Goal: Transaction & Acquisition: Subscribe to service/newsletter

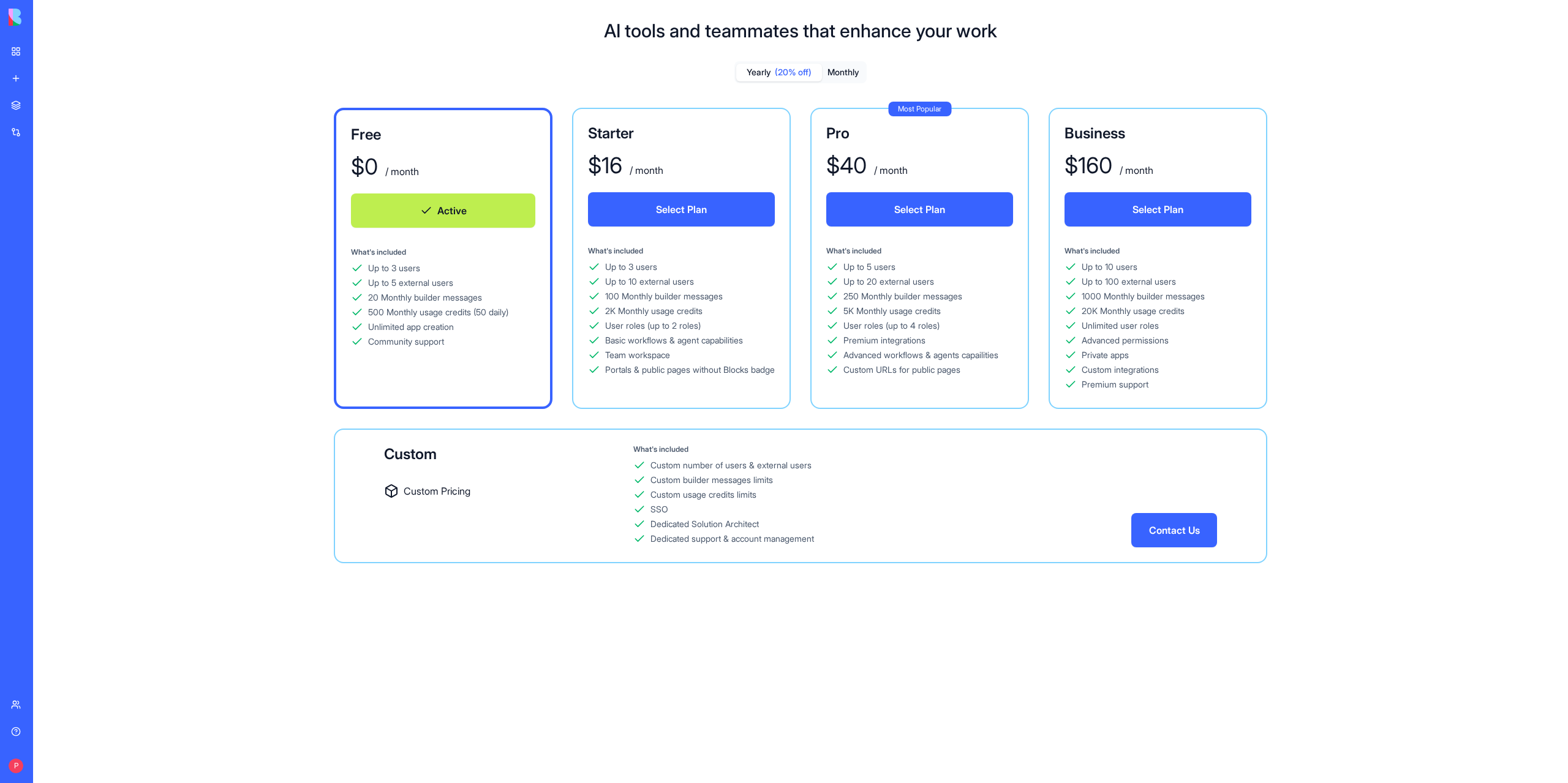
scroll to position [2, 0]
click at [854, 73] on button "Monthly" at bounding box center [843, 73] width 43 height 17
click at [914, 208] on button "Select Plan" at bounding box center [919, 209] width 187 height 34
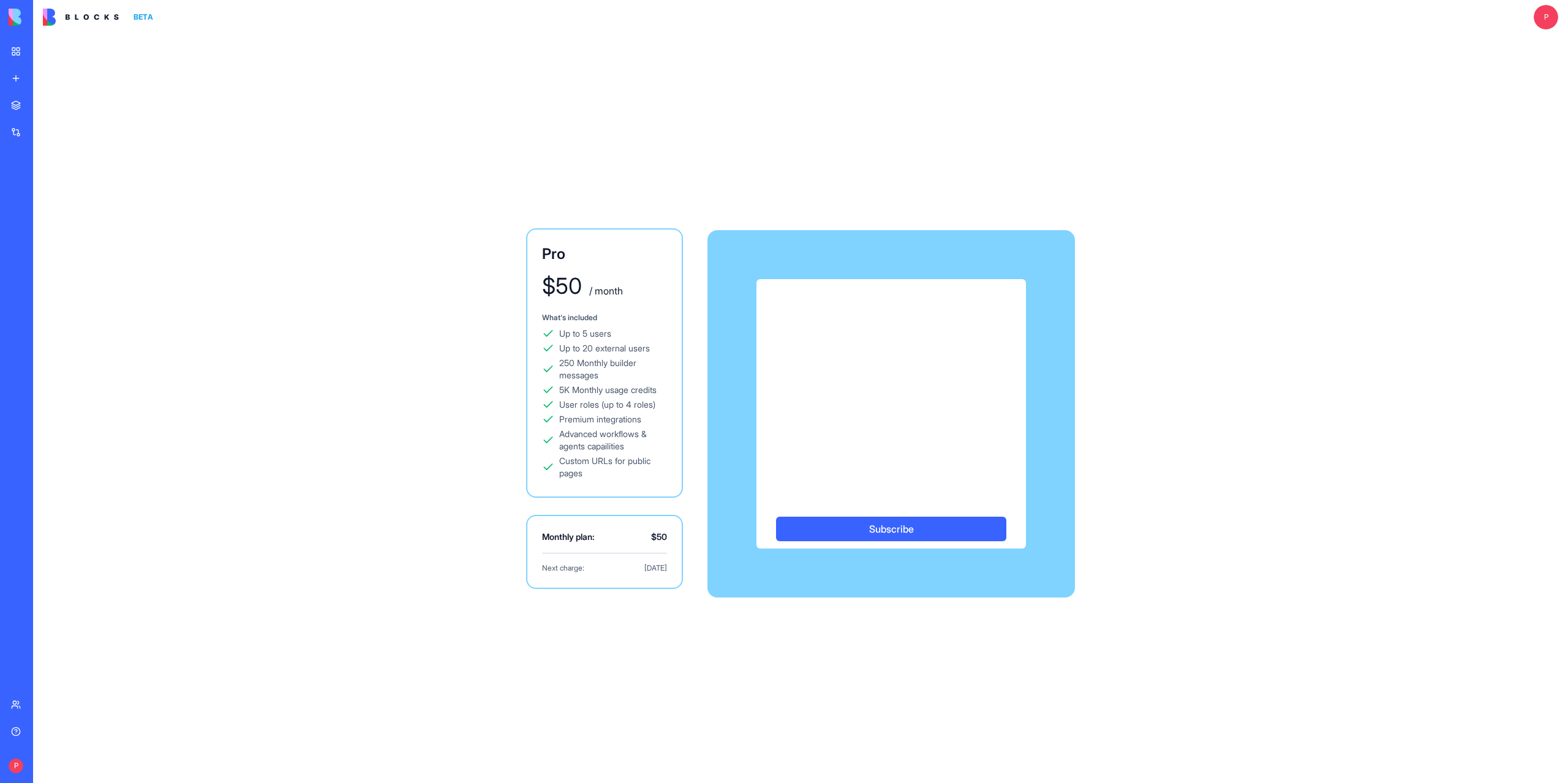
click at [876, 526] on button "Subscribe" at bounding box center [891, 529] width 230 height 24
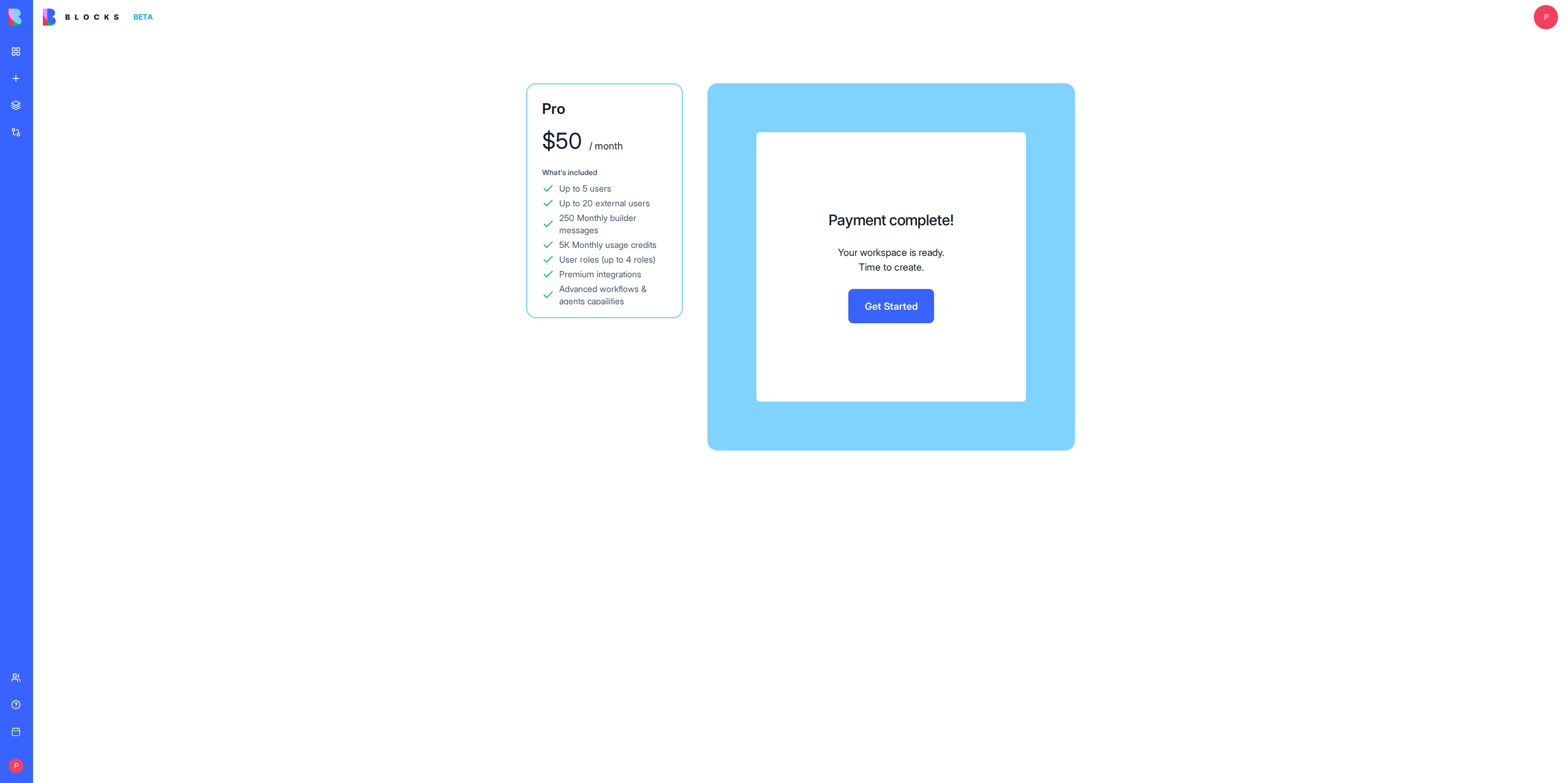
click at [888, 300] on link "Get Started" at bounding box center [891, 306] width 85 height 34
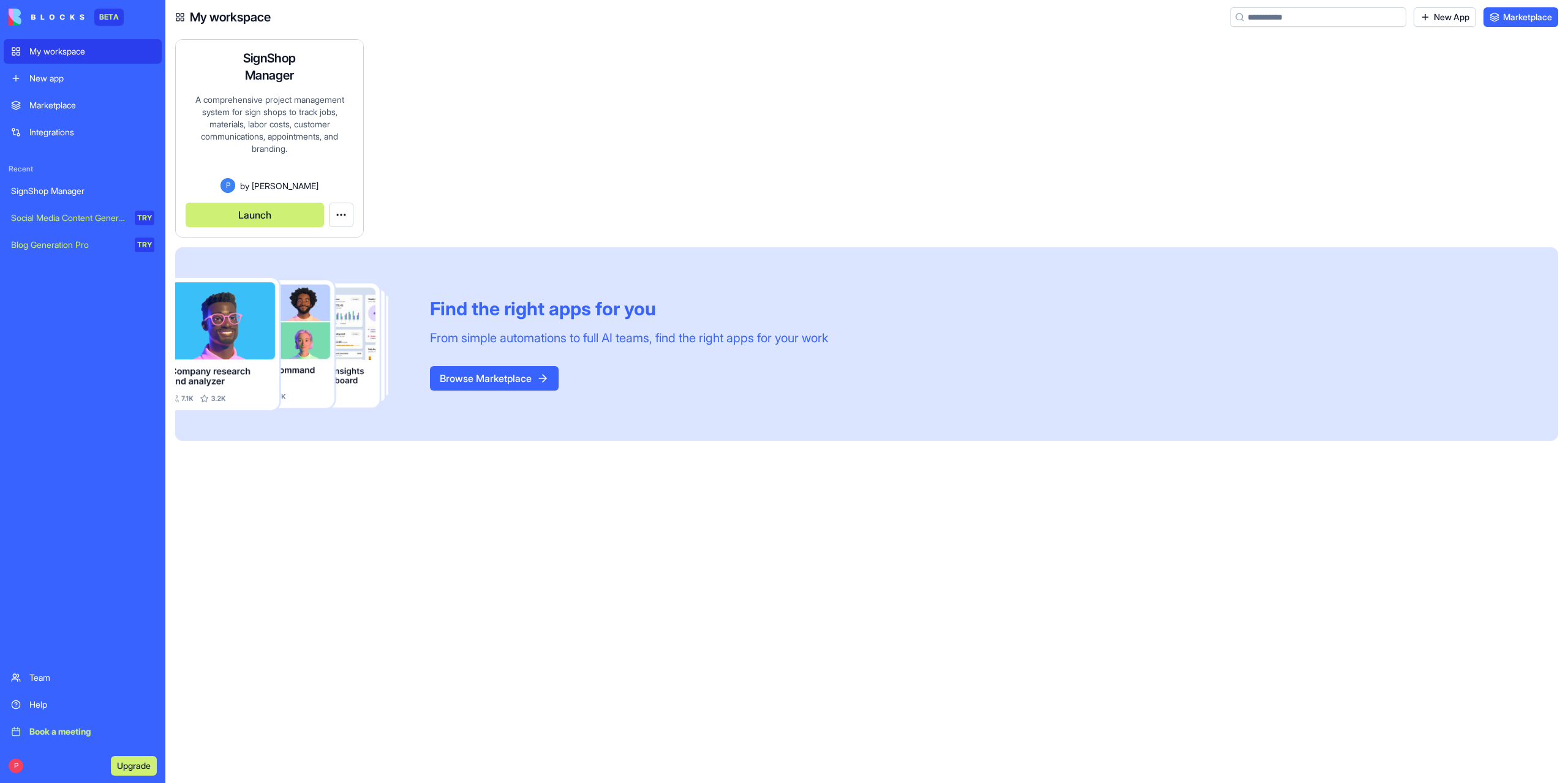
click at [261, 70] on h4 "SignShop Manager" at bounding box center [270, 66] width 98 height 34
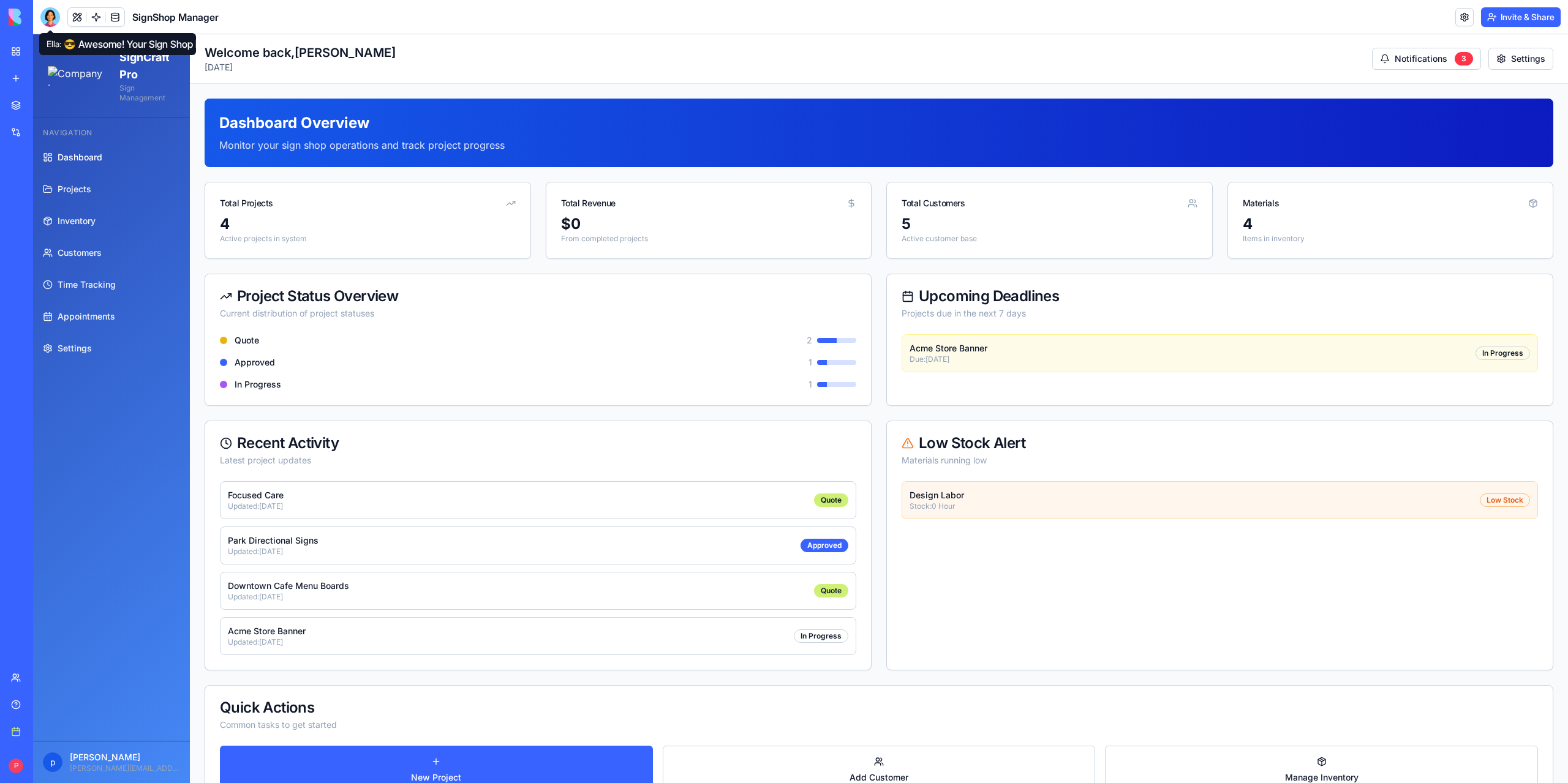
click at [49, 21] on div at bounding box center [50, 17] width 20 height 20
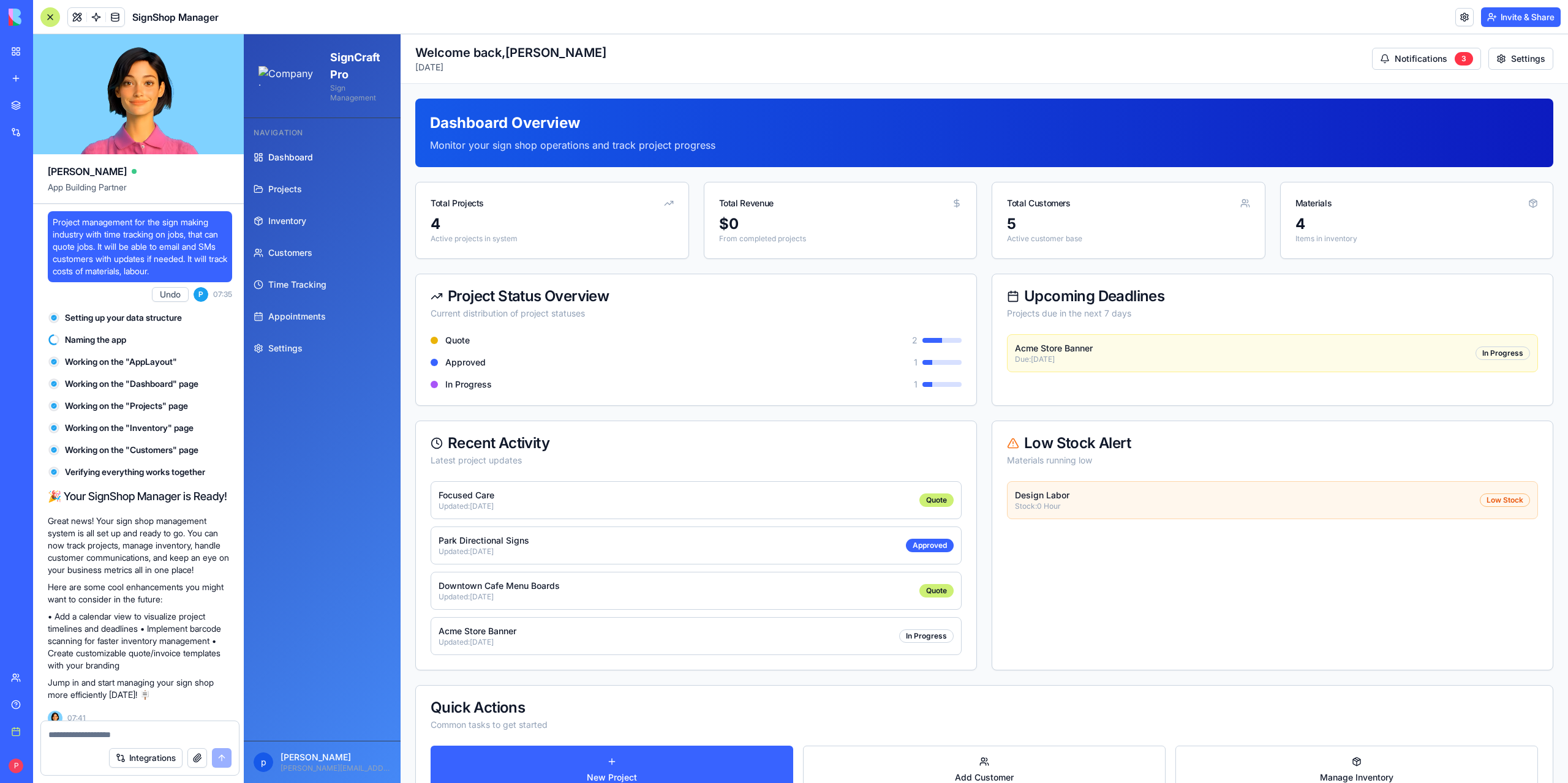
scroll to position [8803, 0]
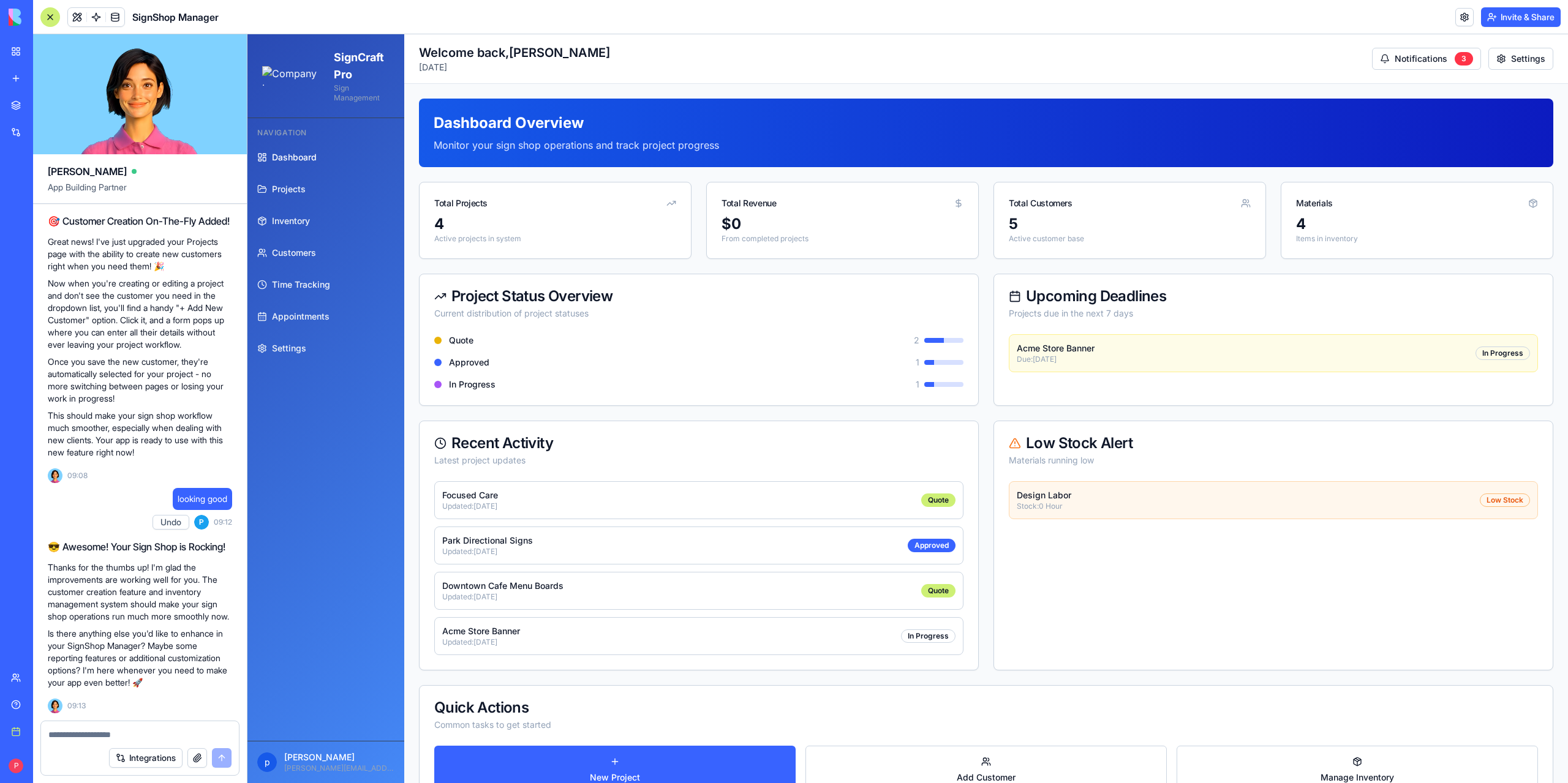
click at [109, 740] on textarea at bounding box center [140, 734] width 183 height 12
